Goal: Obtain resource: Obtain resource

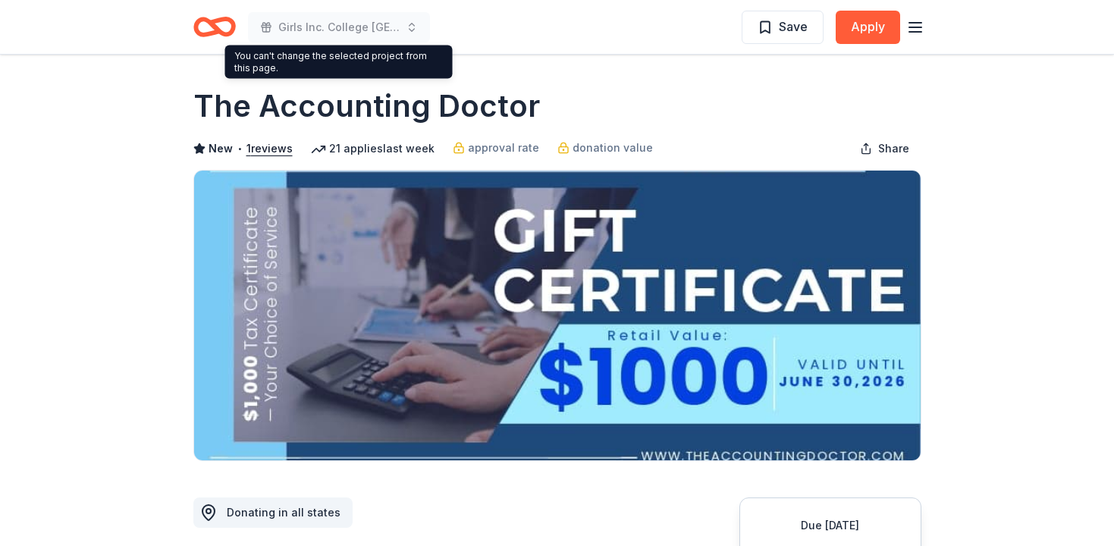
click at [217, 24] on icon "Home" at bounding box center [214, 27] width 42 height 36
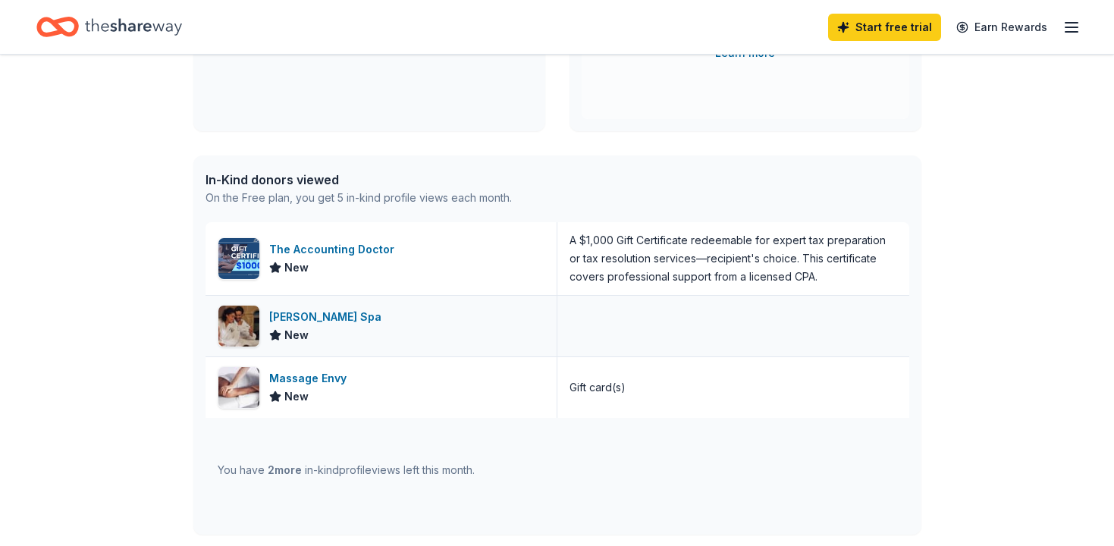
scroll to position [322, 0]
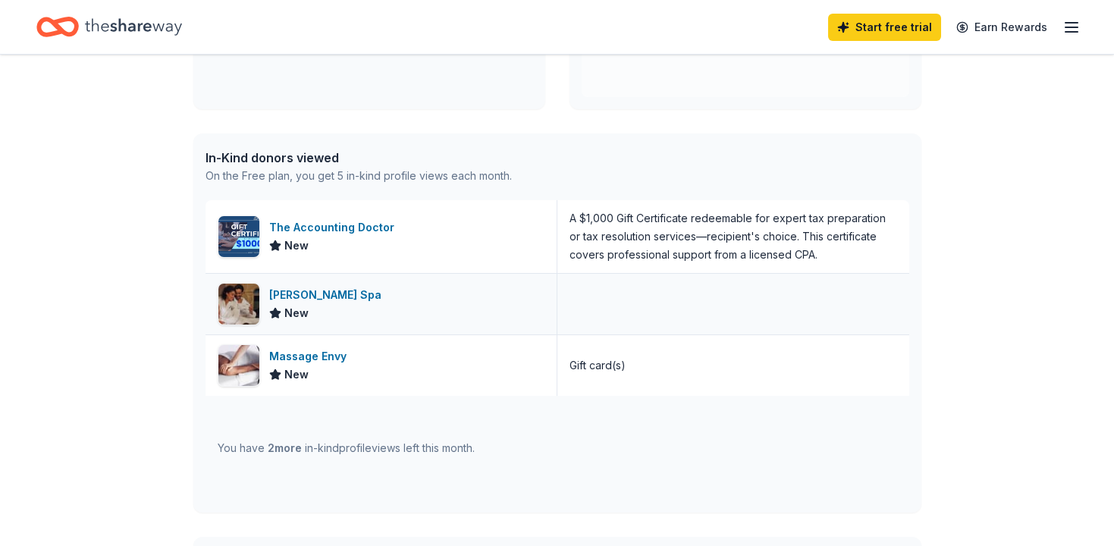
click at [297, 297] on div "Burke Williams Spa" at bounding box center [328, 295] width 118 height 18
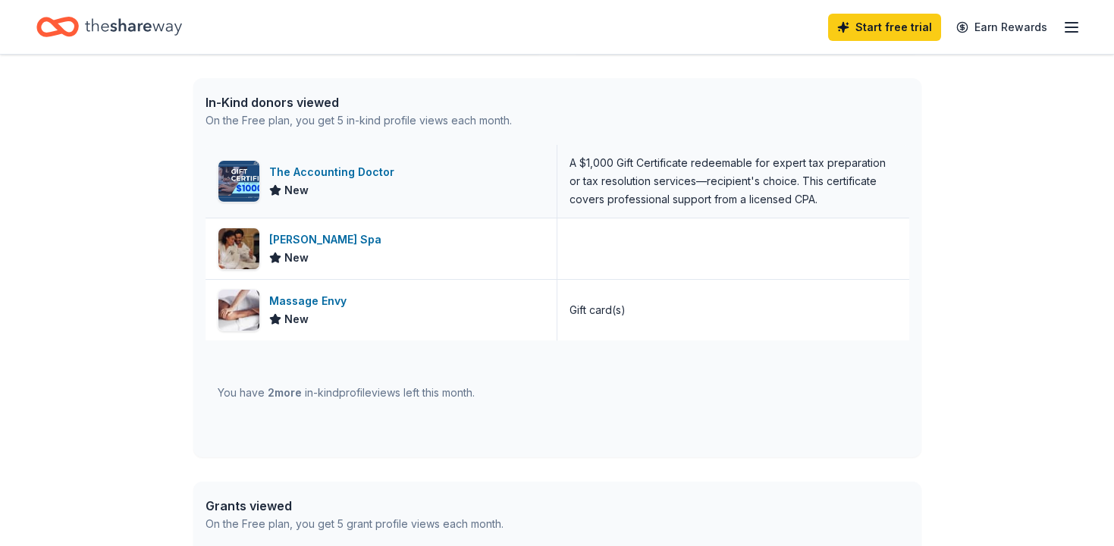
scroll to position [388, 0]
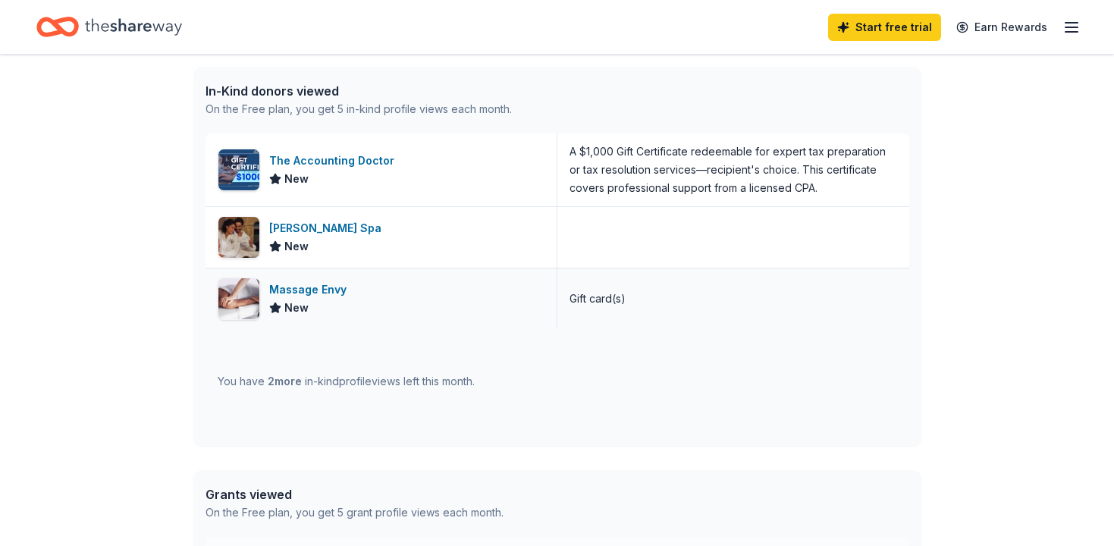
click at [315, 291] on div "Massage Envy" at bounding box center [310, 290] width 83 height 18
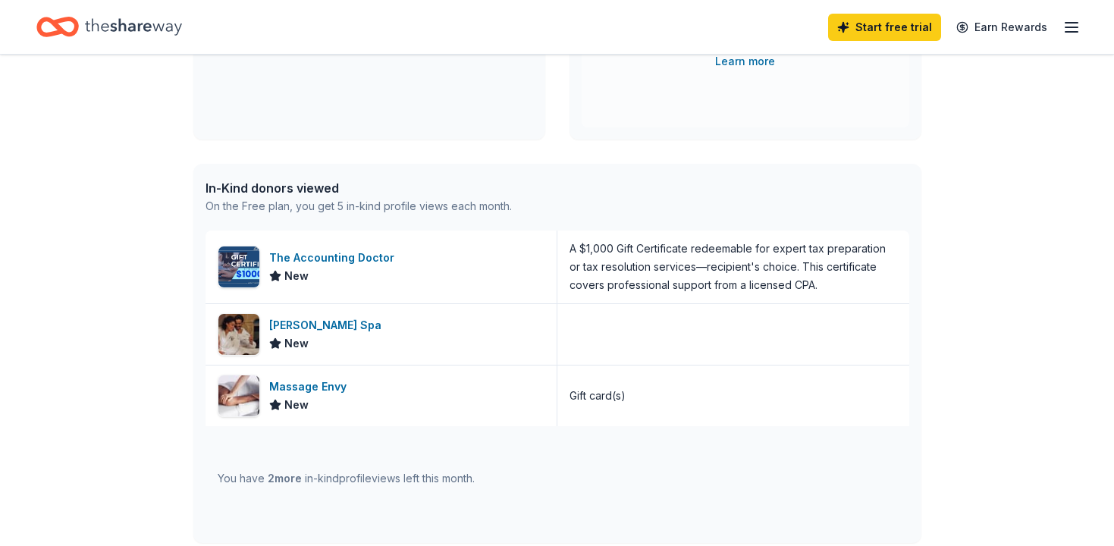
scroll to position [376, 0]
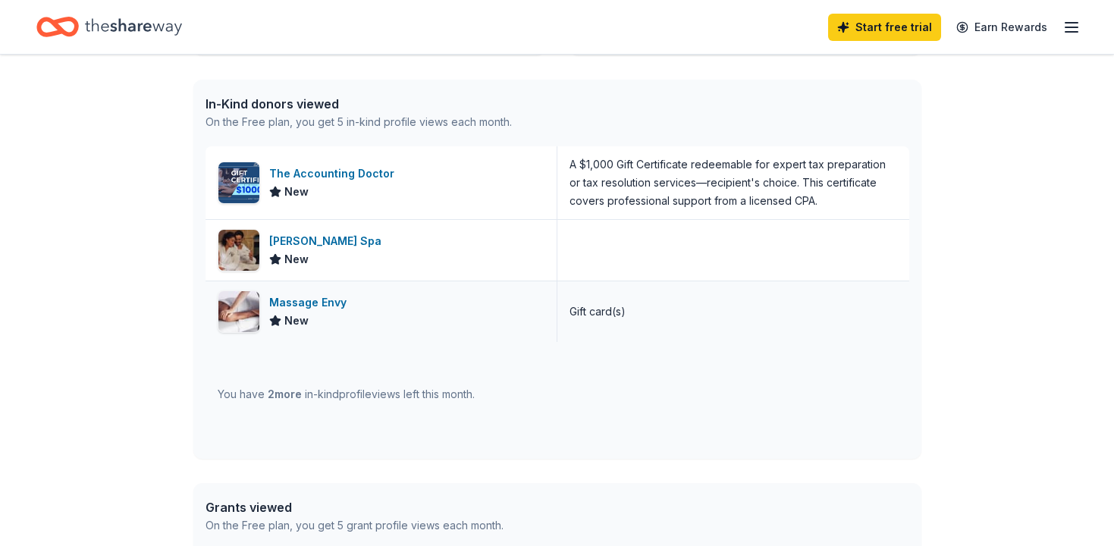
click at [313, 305] on div "Massage Envy" at bounding box center [310, 303] width 83 height 18
click at [289, 299] on div "Massage Envy" at bounding box center [310, 303] width 83 height 18
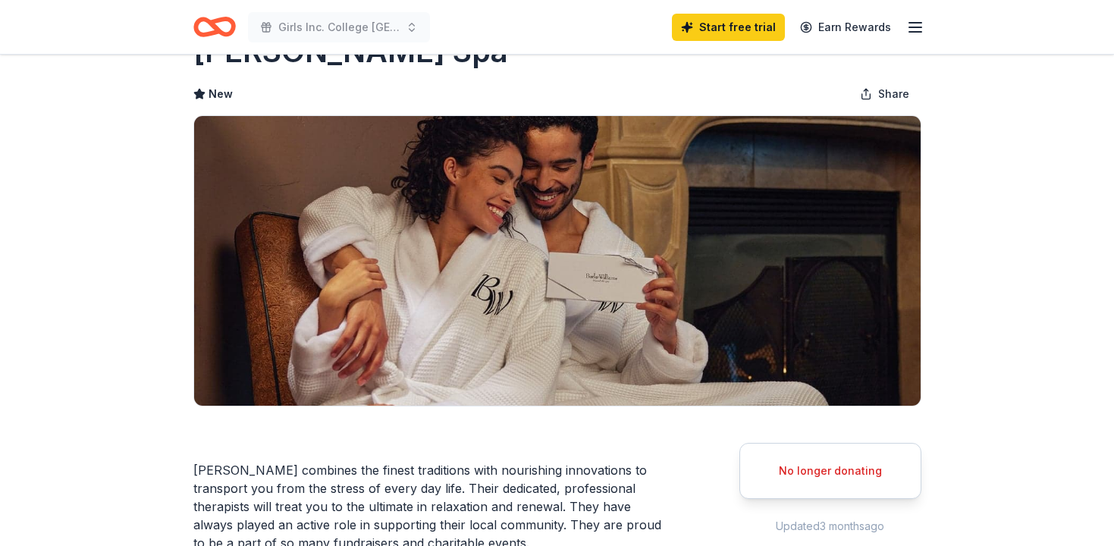
scroll to position [340, 0]
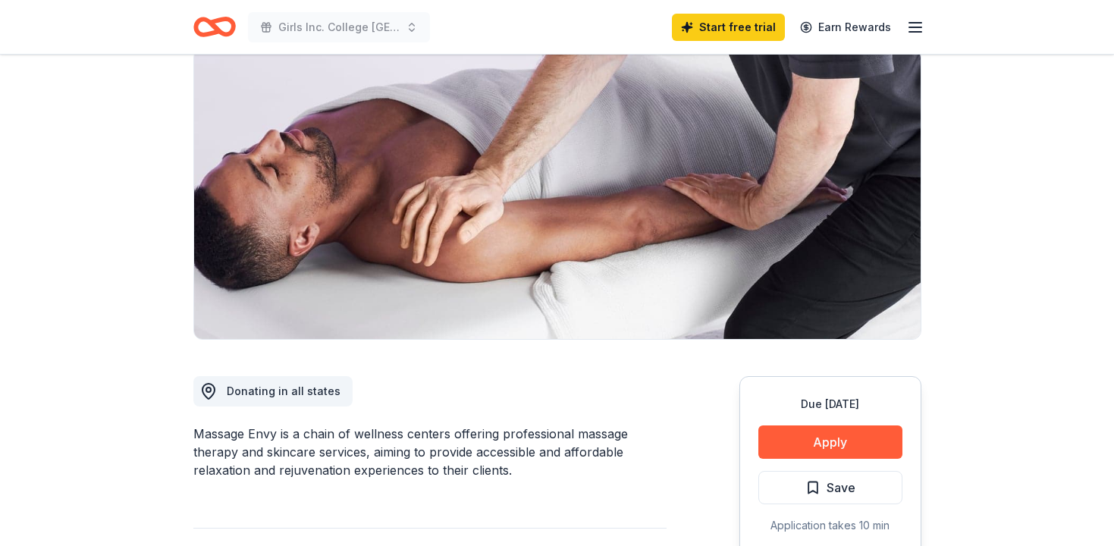
scroll to position [230, 0]
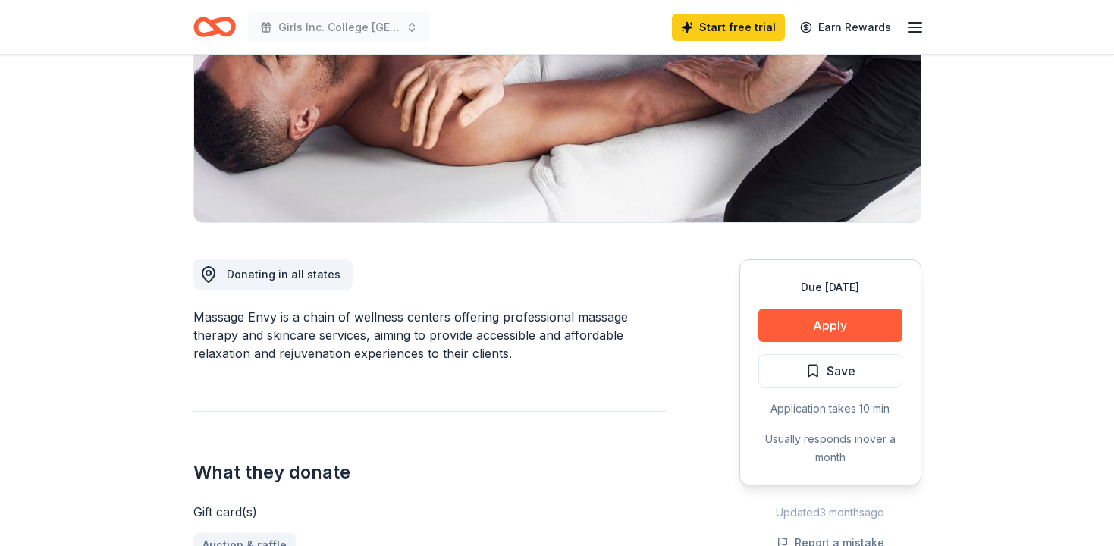
scroll to position [268, 0]
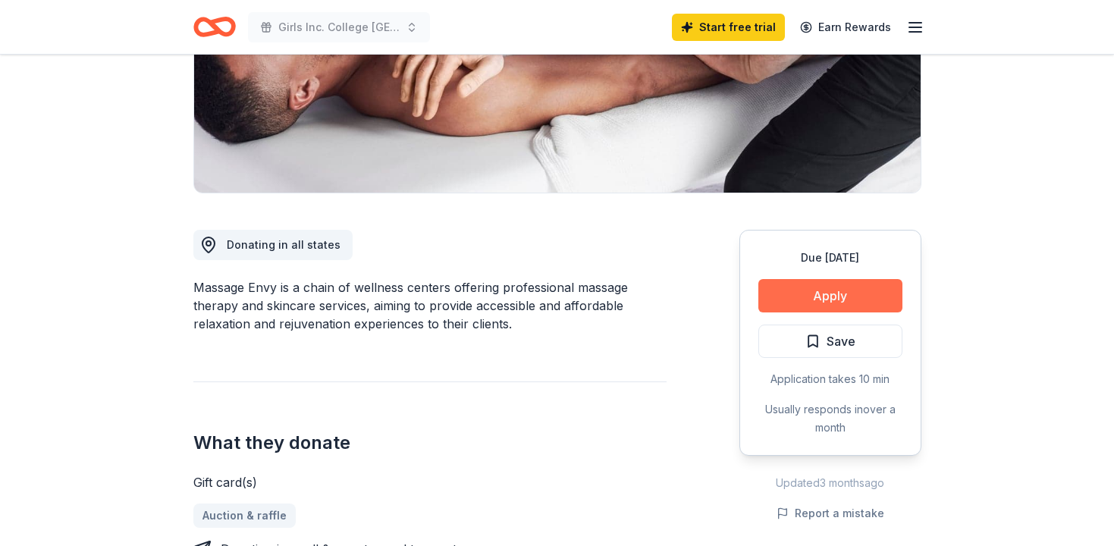
click at [857, 298] on button "Apply" at bounding box center [831, 295] width 144 height 33
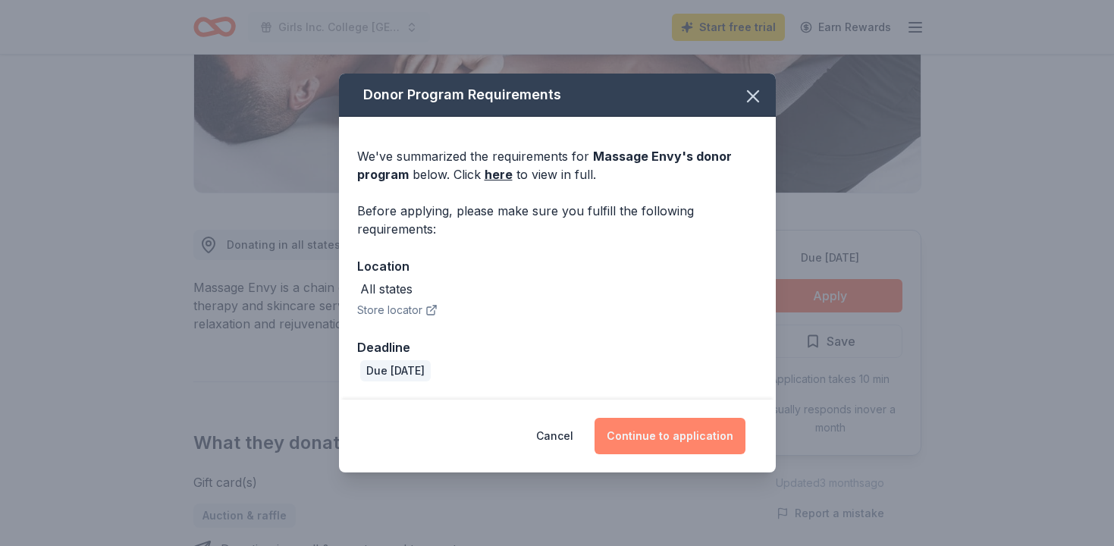
click at [643, 435] on button "Continue to application" at bounding box center [670, 436] width 151 height 36
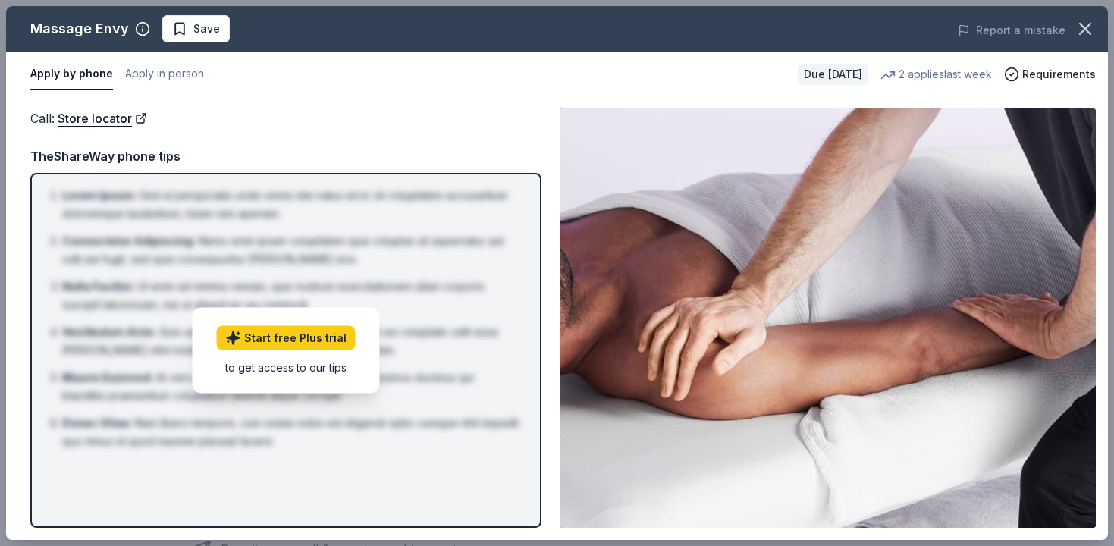
click at [939, 82] on div "2 applies last week" at bounding box center [937, 74] width 112 height 18
click at [1072, 68] on span "Requirements" at bounding box center [1060, 74] width 74 height 18
click at [317, 371] on div "to get access to our tips" at bounding box center [286, 367] width 139 height 16
click at [159, 74] on button "Apply in person" at bounding box center [164, 74] width 79 height 32
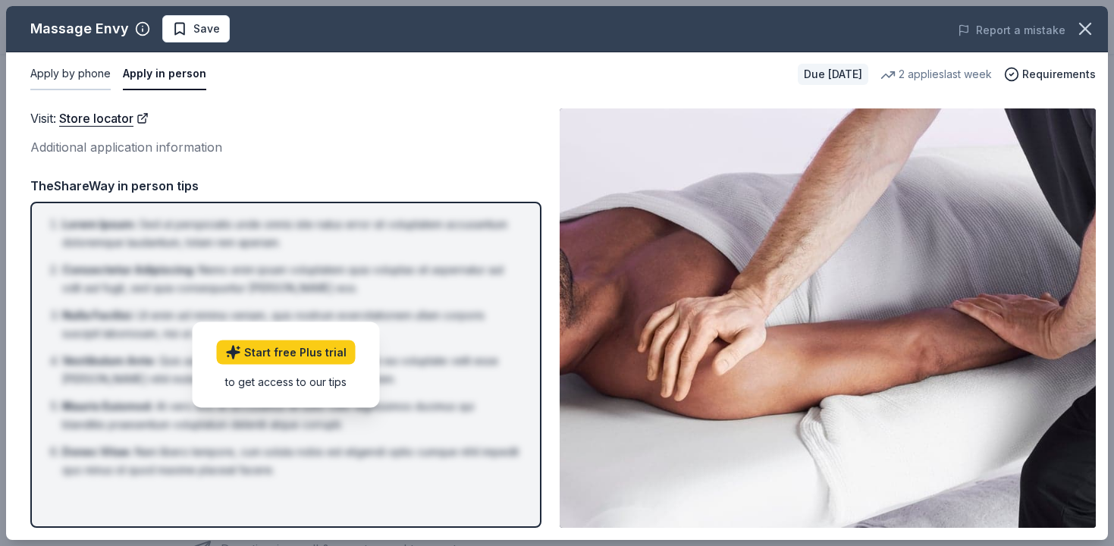
click at [69, 71] on button "Apply by phone" at bounding box center [70, 74] width 80 height 32
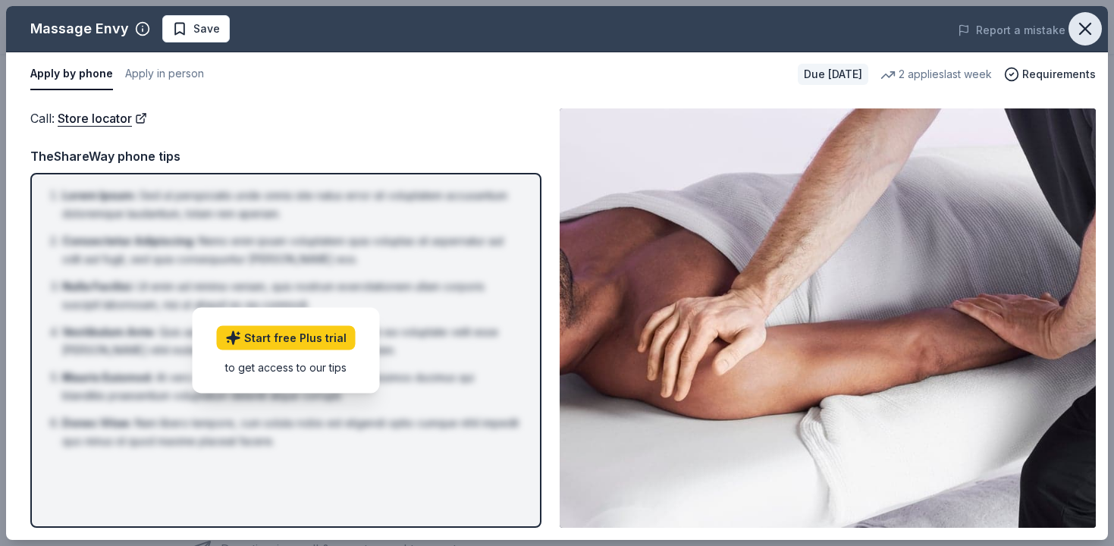
click at [1079, 29] on icon "button" at bounding box center [1085, 28] width 21 height 21
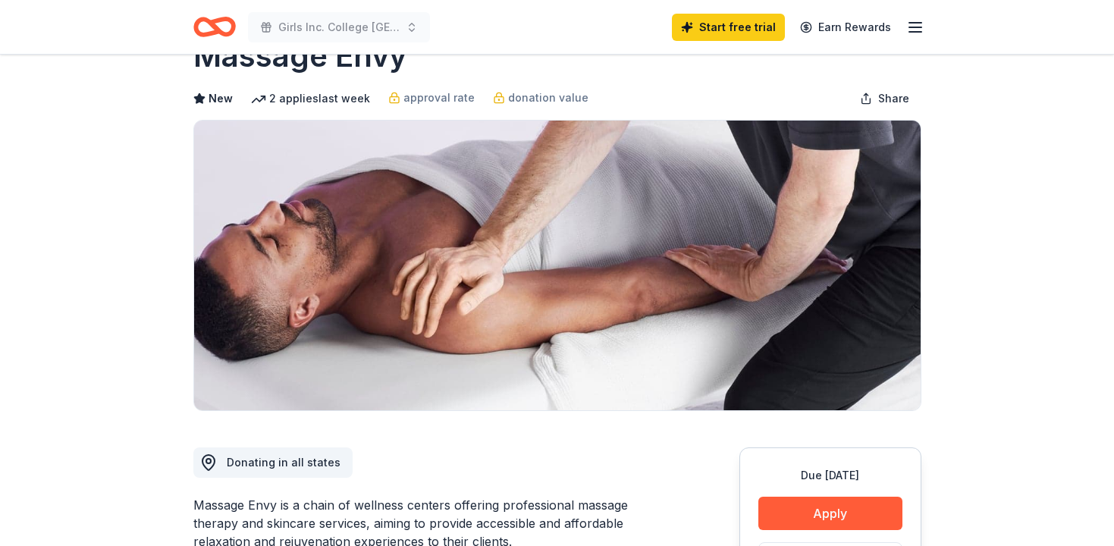
scroll to position [63, 0]
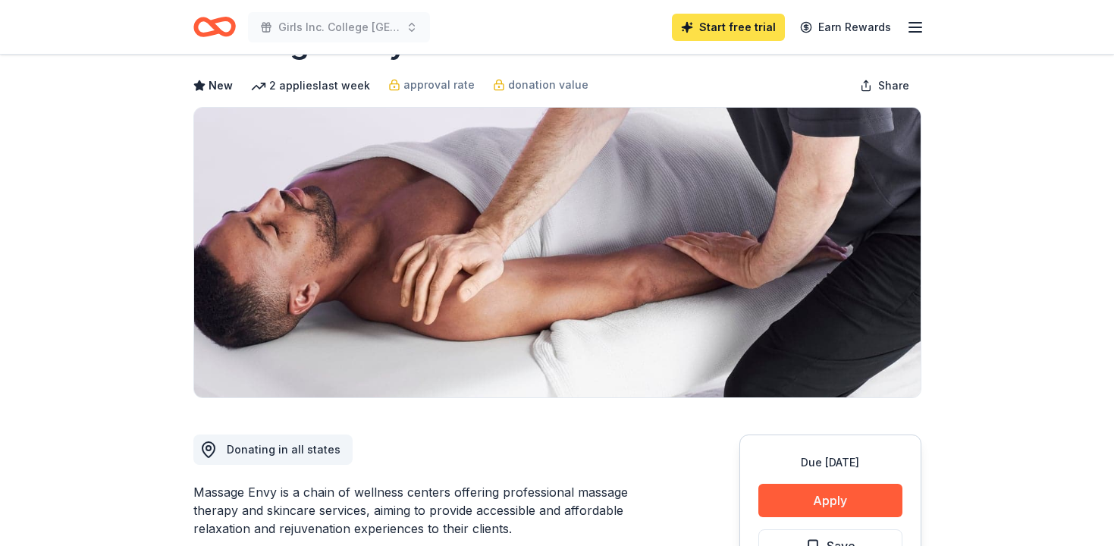
click at [761, 31] on link "Start free trial" at bounding box center [728, 27] width 113 height 27
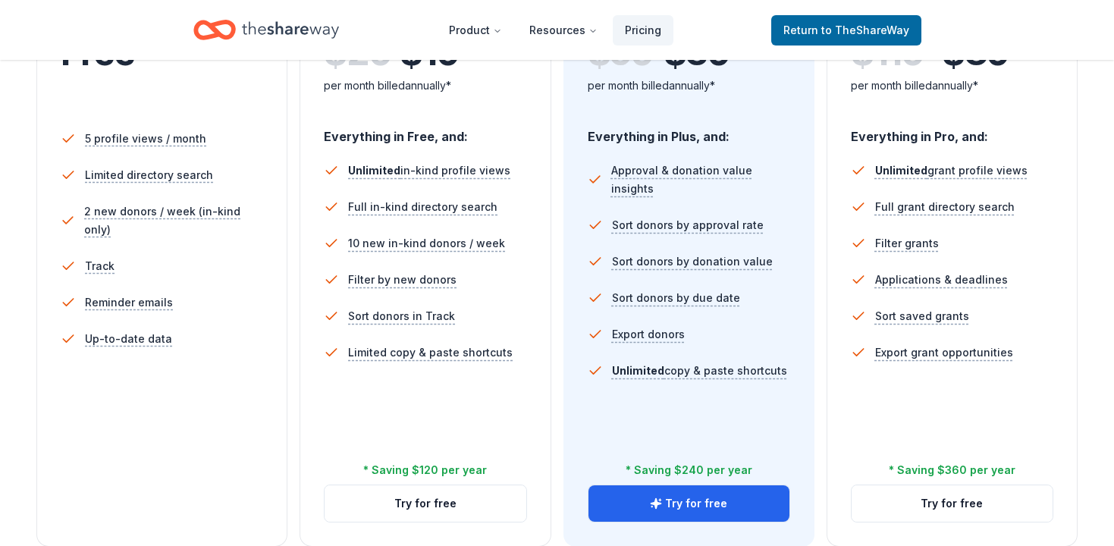
scroll to position [524, 0]
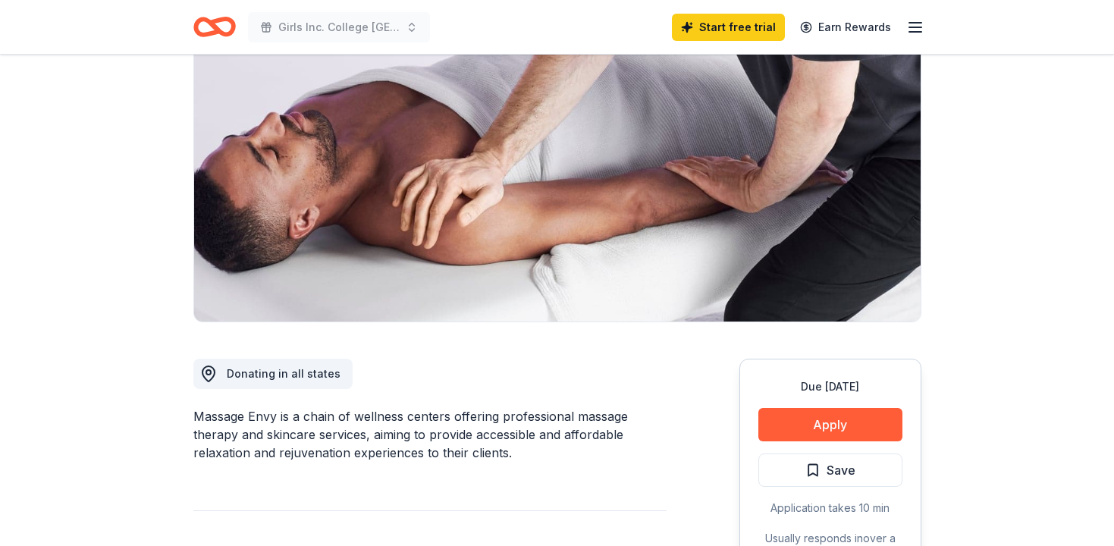
scroll to position [374, 0]
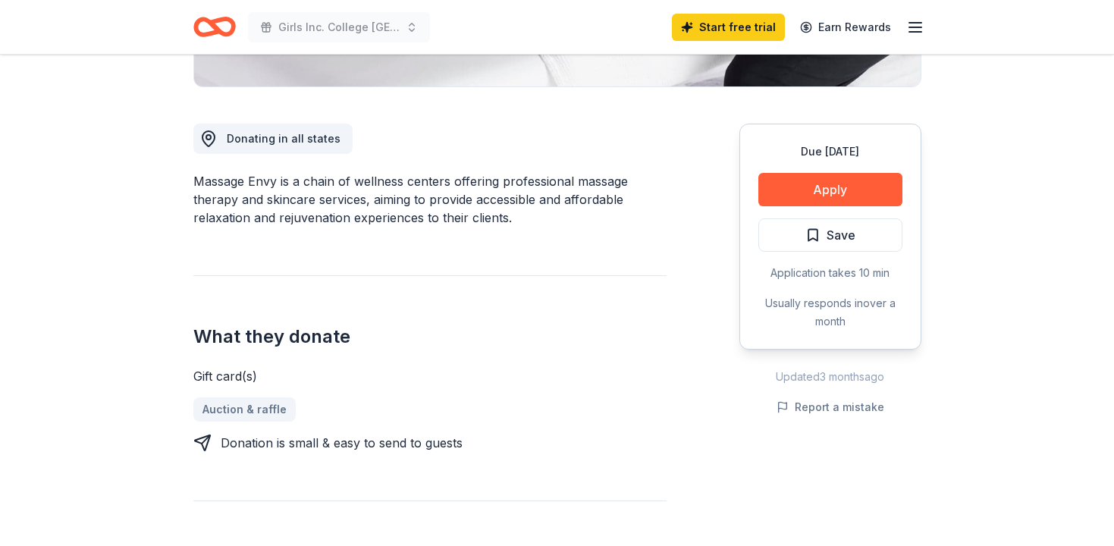
click at [473, 195] on div "Massage Envy is a chain of wellness centers offering professional massage thera…" at bounding box center [429, 199] width 473 height 55
click at [474, 218] on div "Massage Envy is a chain of wellness centers offering professional massage thera…" at bounding box center [429, 199] width 473 height 55
click at [414, 394] on div "Gift card(s) Auction & raffle Donation is small & easy to send to guests" at bounding box center [429, 409] width 473 height 85
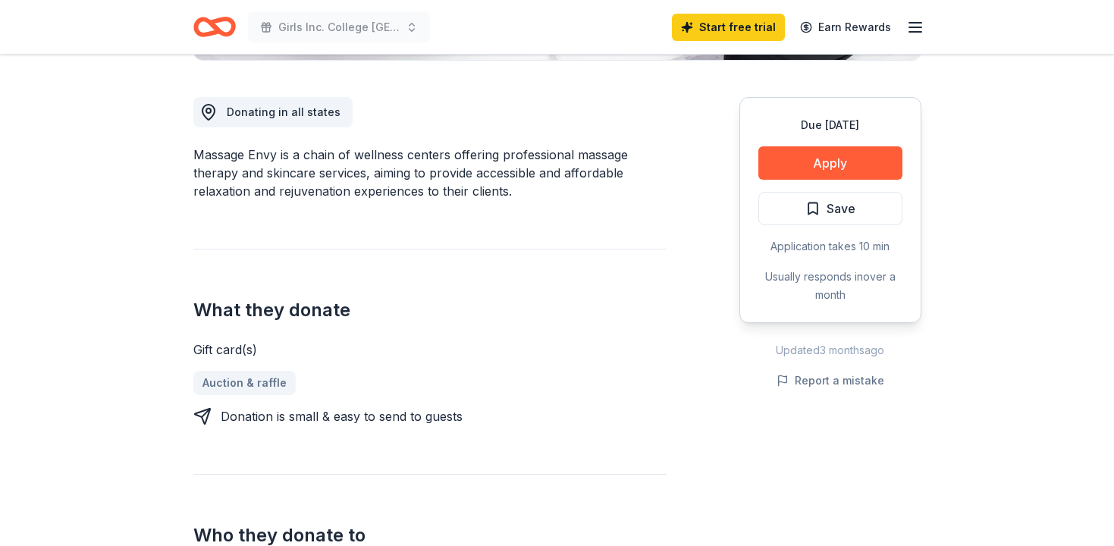
scroll to position [392, 0]
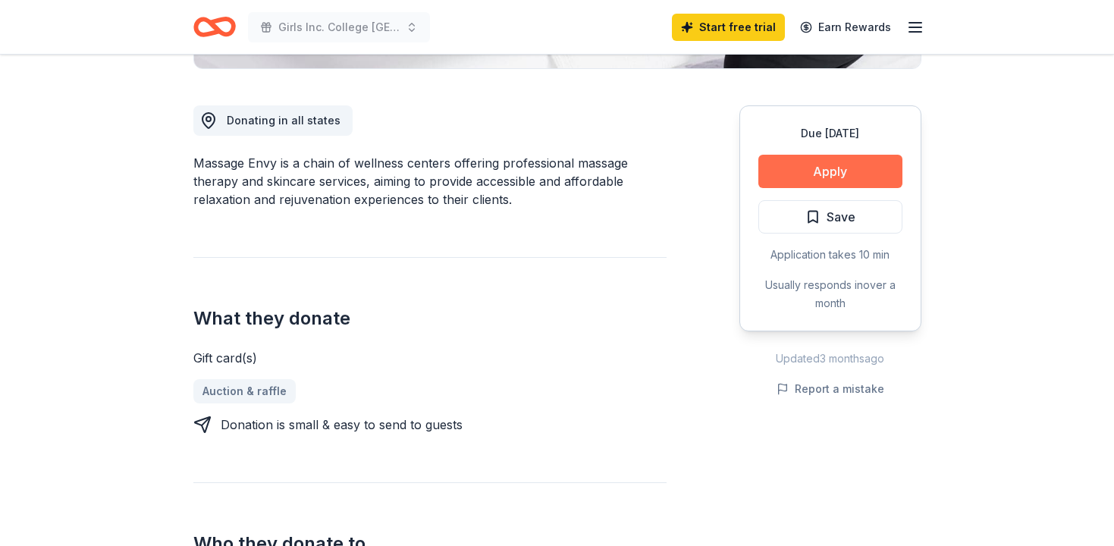
click at [824, 184] on button "Apply" at bounding box center [831, 171] width 144 height 33
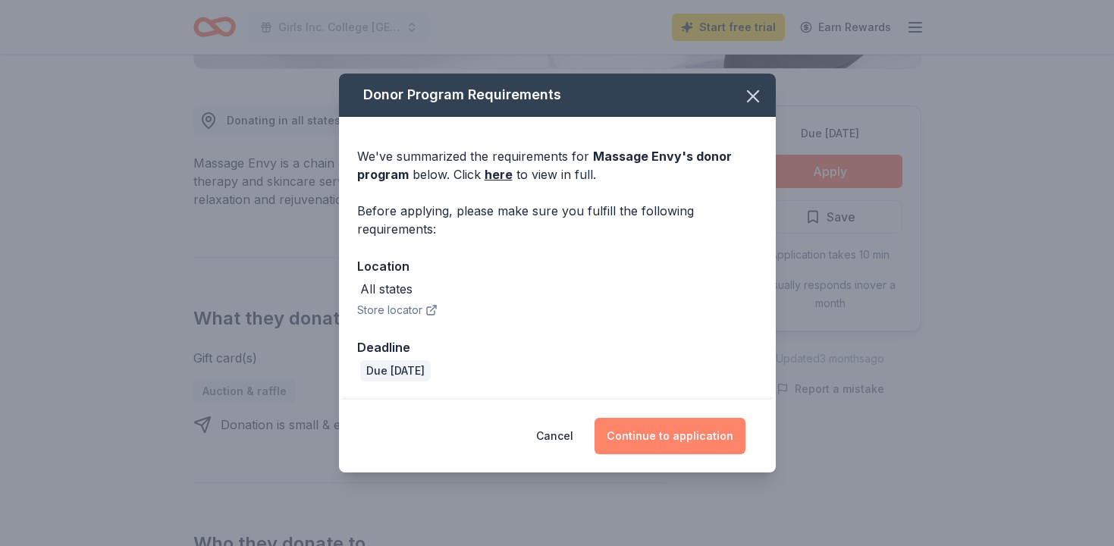
click at [639, 445] on button "Continue to application" at bounding box center [670, 436] width 151 height 36
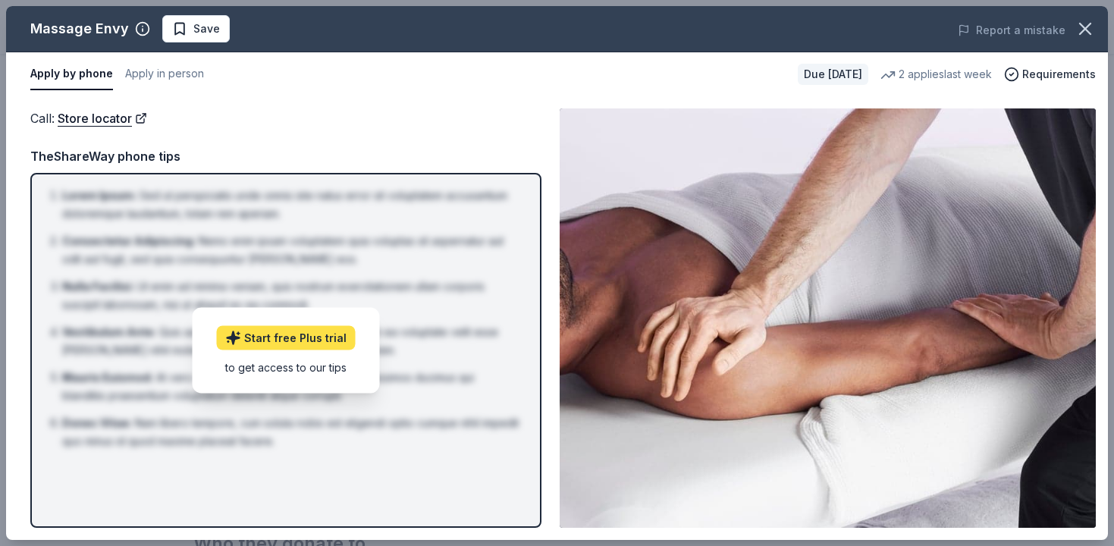
click at [307, 338] on link "Start free Plus trial" at bounding box center [286, 337] width 139 height 24
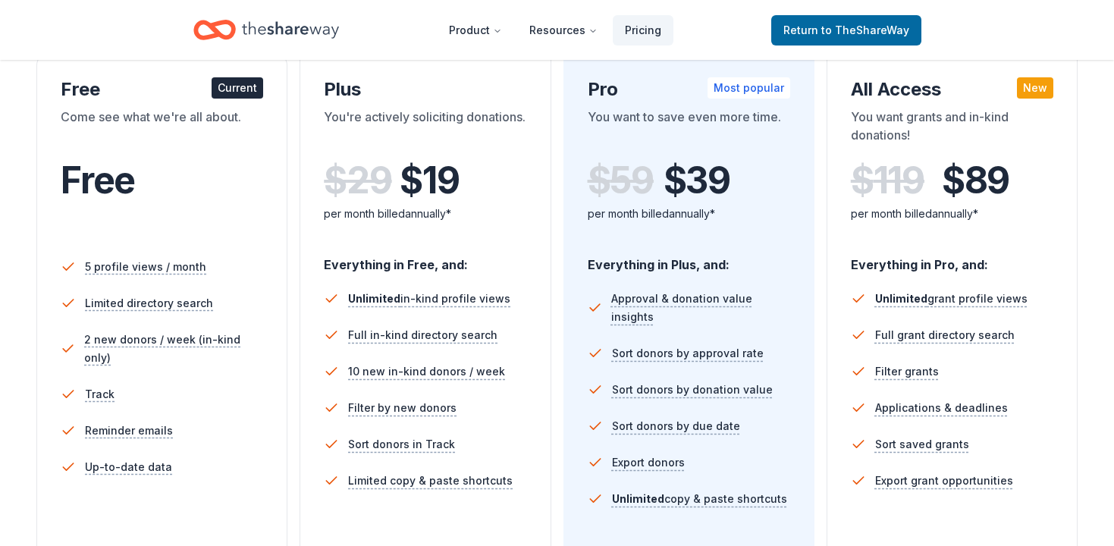
scroll to position [287, 0]
